Goal: Find specific page/section: Find specific page/section

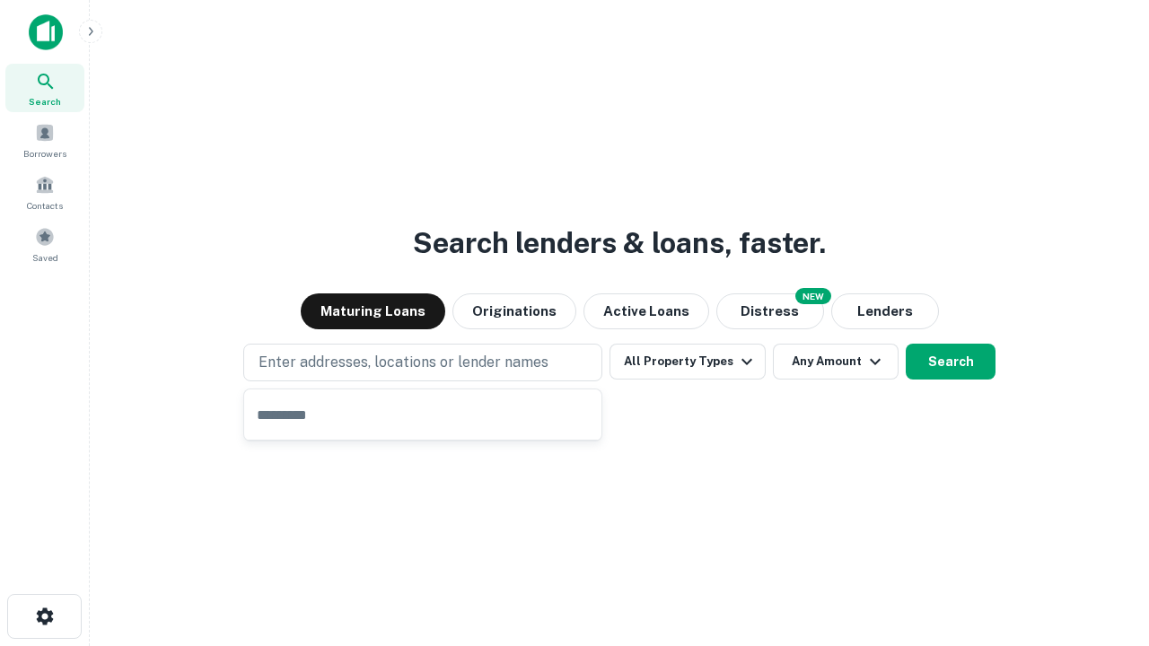
type input "**********"
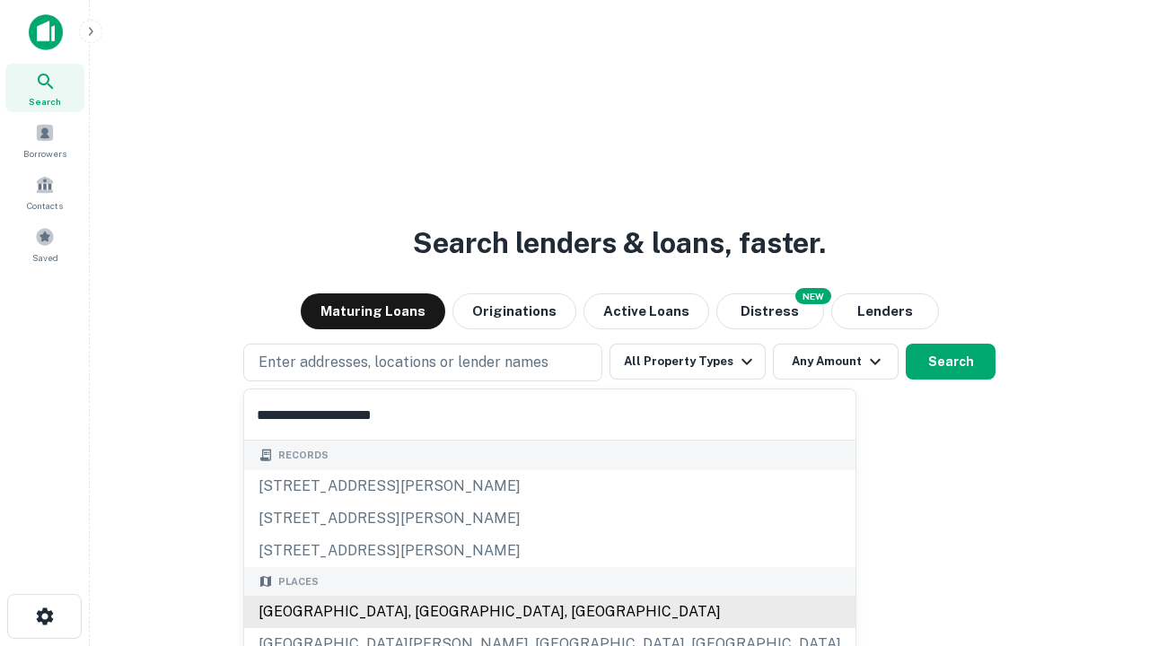
click at [429, 612] on div "[GEOGRAPHIC_DATA], [GEOGRAPHIC_DATA], [GEOGRAPHIC_DATA]" at bounding box center [549, 612] width 611 height 32
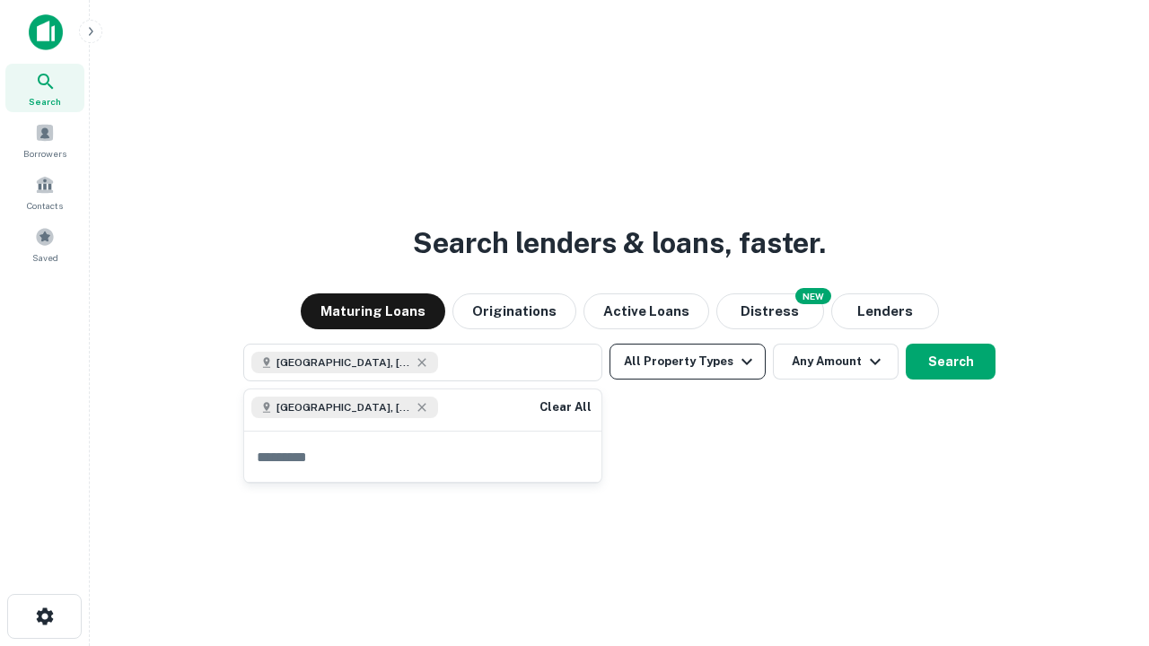
click at [688, 362] on button "All Property Types" at bounding box center [687, 362] width 156 height 36
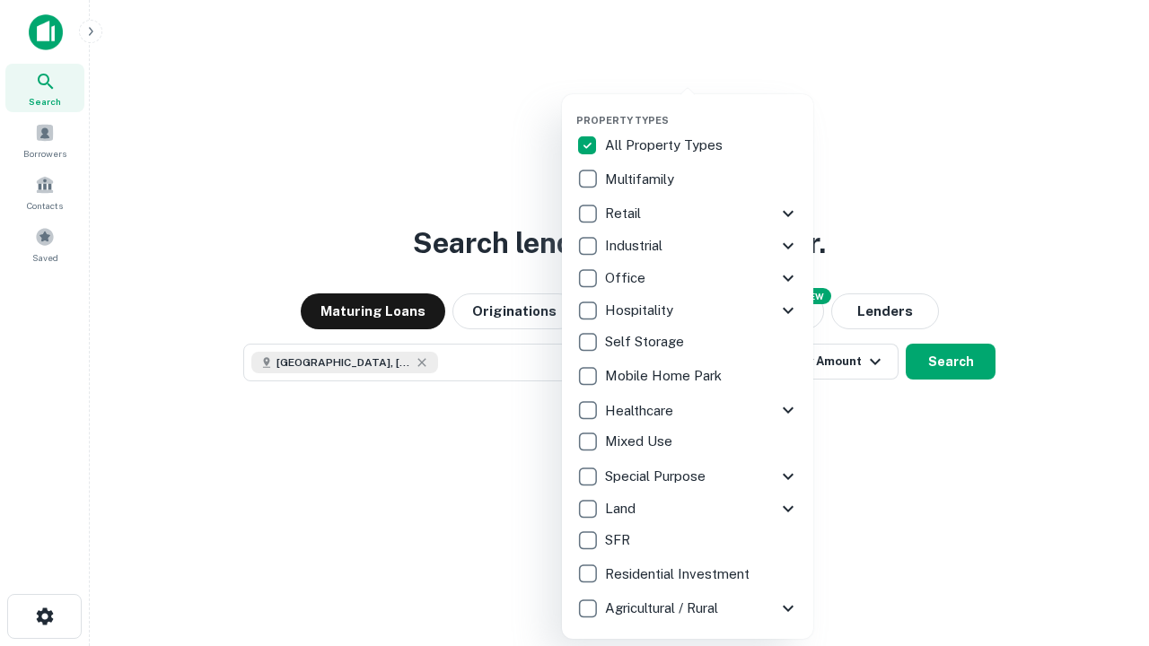
click at [702, 109] on button "button" at bounding box center [701, 109] width 251 height 1
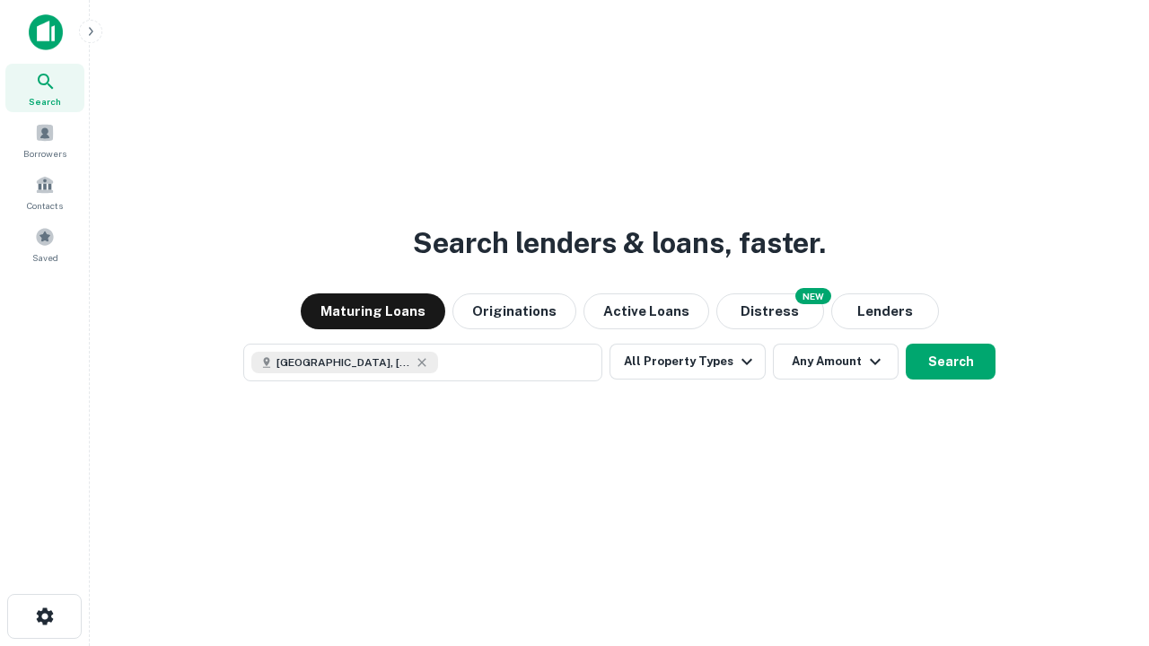
scroll to position [29, 0]
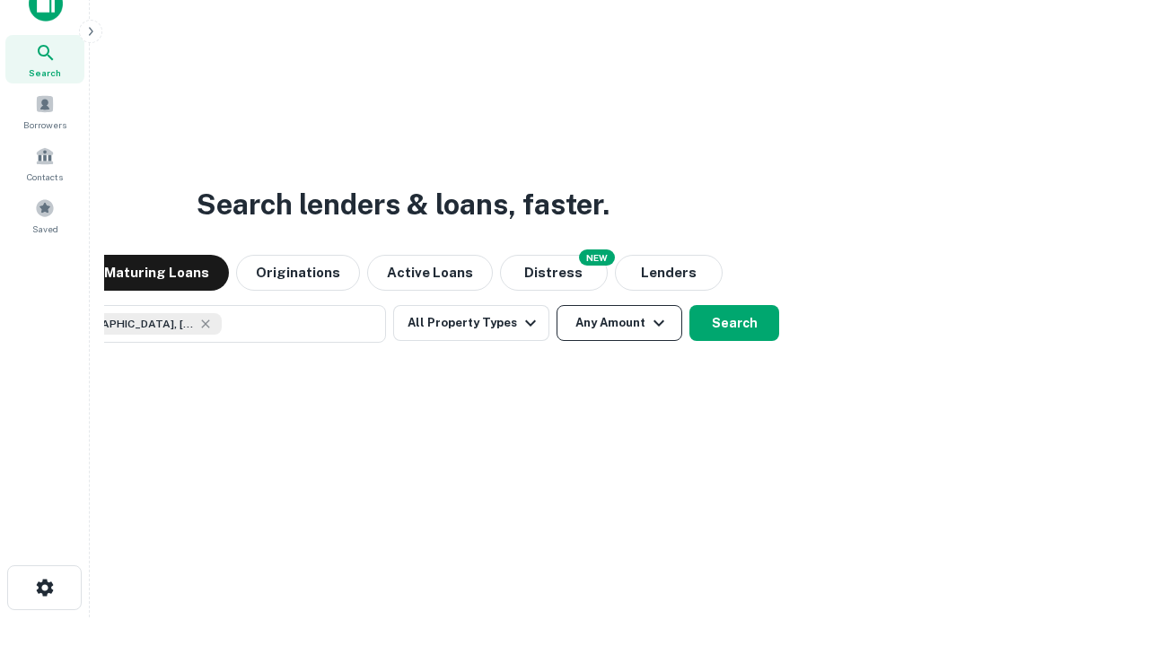
click at [557, 305] on button "Any Amount" at bounding box center [620, 323] width 126 height 36
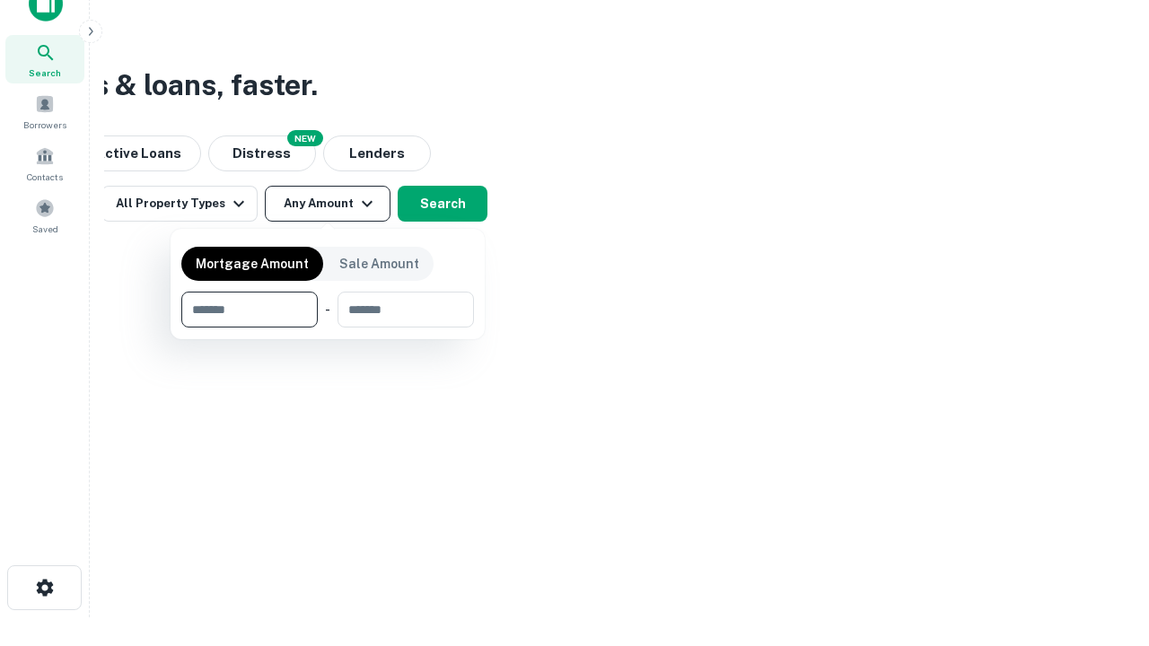
type input "*******"
click at [328, 328] on button "button" at bounding box center [327, 328] width 293 height 1
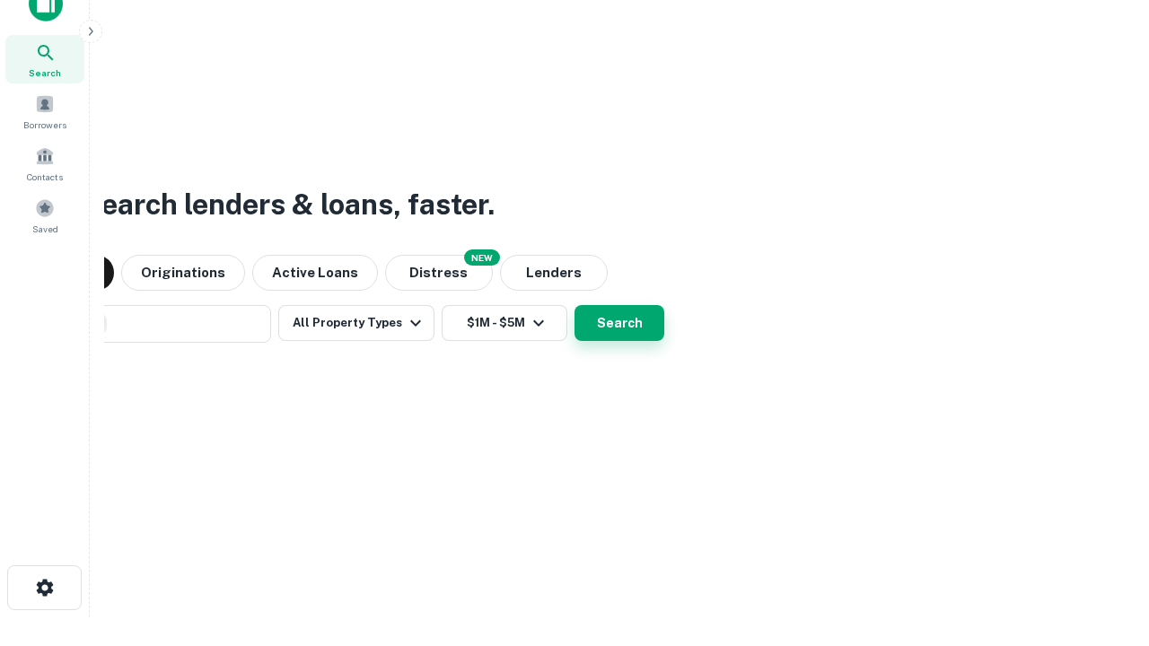
click at [574, 305] on button "Search" at bounding box center [619, 323] width 90 height 36
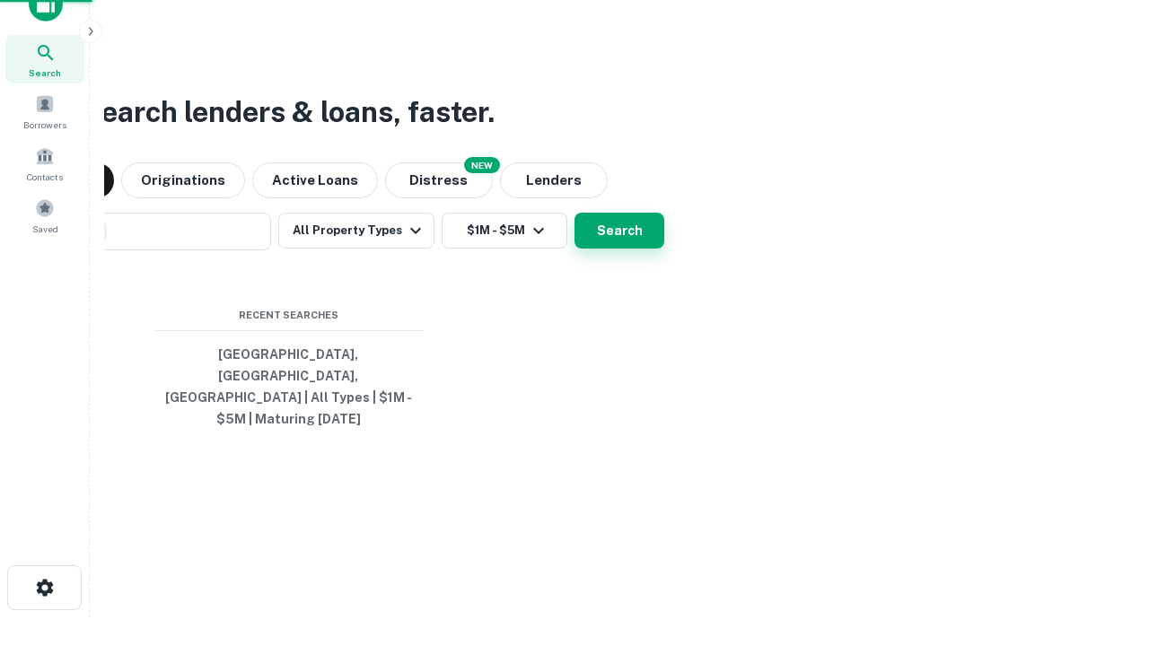
scroll to position [58, 508]
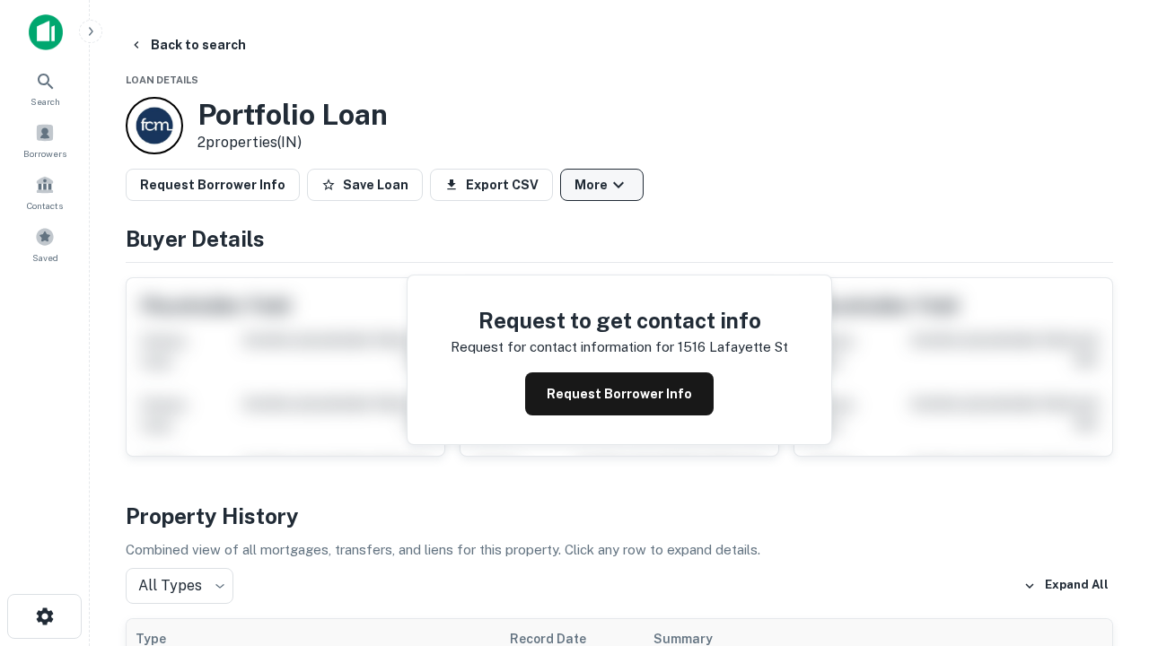
click at [601, 185] on button "More" at bounding box center [601, 185] width 83 height 32
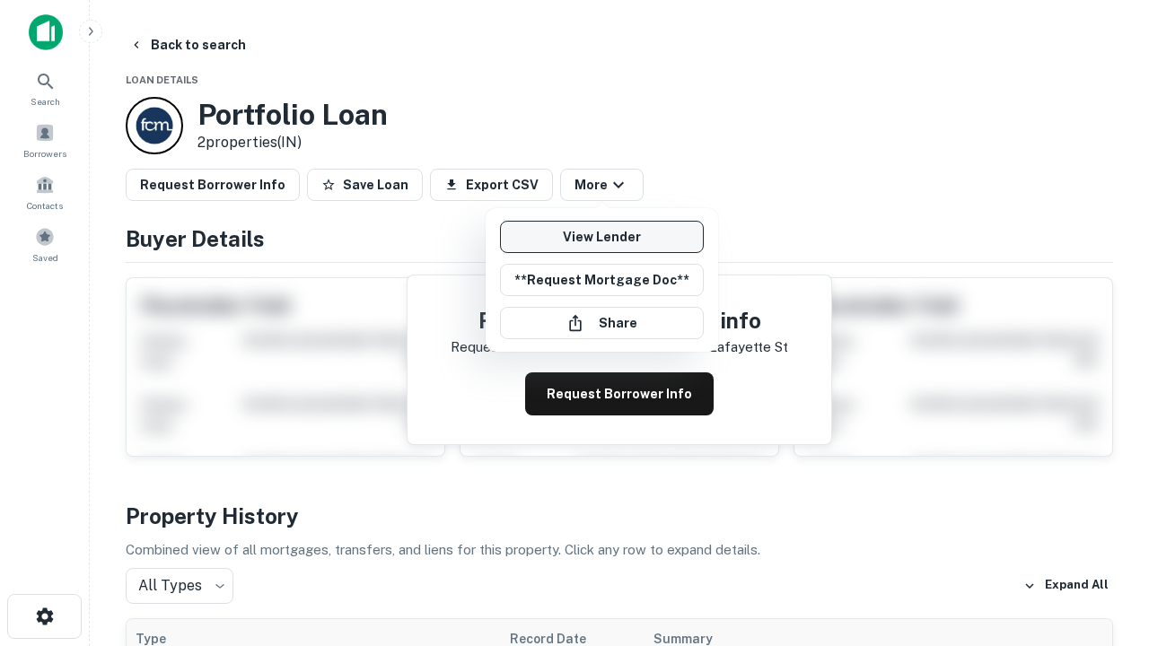
click at [601, 237] on link "View Lender" at bounding box center [602, 237] width 204 height 32
